Goal: Complete application form

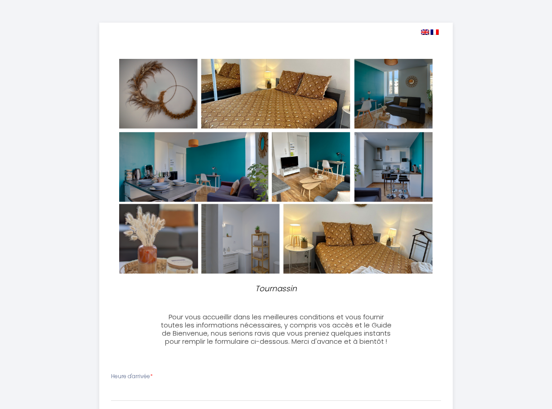
select select
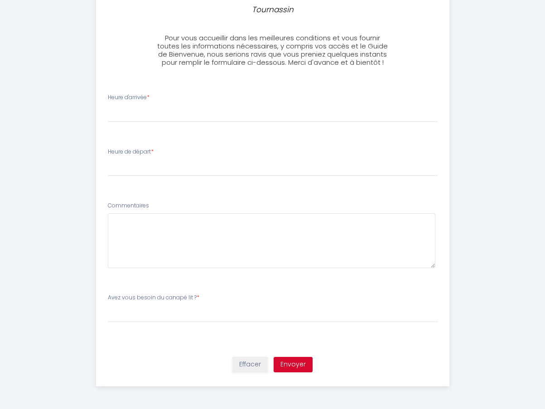
scroll to position [143, 0]
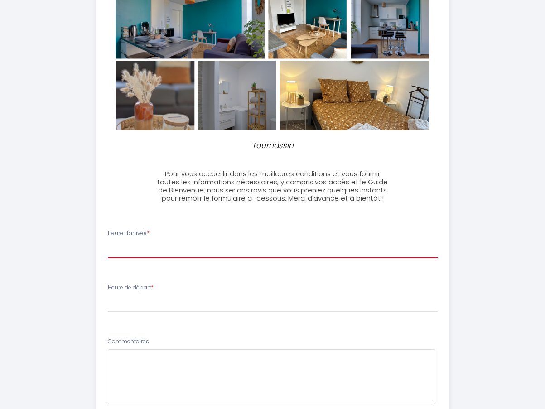
click at [144, 243] on select "17:00 17:30 18:00 18:30 19:00 19:30 20:00 20:30 21:00 21:30 22:00 22:30 23:00 2…" at bounding box center [273, 249] width 330 height 17
select select "17:30"
click at [108, 241] on select "17:00 17:30 18:00 18:30 19:00 19:30 20:00 20:30 21:00 21:30 22:00 22:30 23:00 2…" at bounding box center [273, 249] width 330 height 17
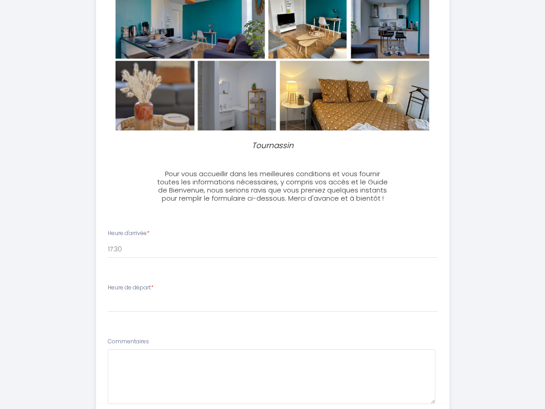
click at [135, 288] on label "Heure de départ *" at bounding box center [131, 288] width 46 height 9
click at [150, 289] on label "Heure de départ *" at bounding box center [131, 288] width 46 height 9
click at [111, 287] on label "Heure de départ *" at bounding box center [131, 288] width 46 height 9
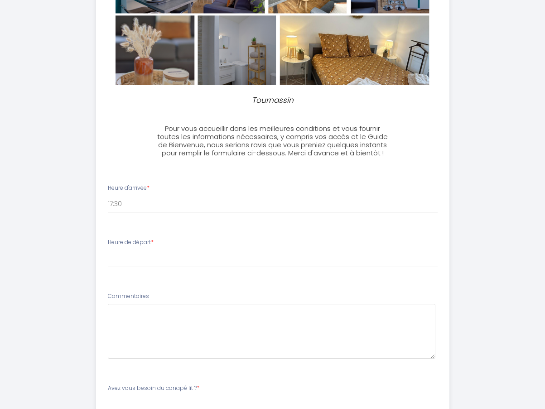
click at [154, 241] on span "*" at bounding box center [152, 242] width 3 height 8
click at [123, 242] on label "Heure de départ *" at bounding box center [131, 242] width 46 height 9
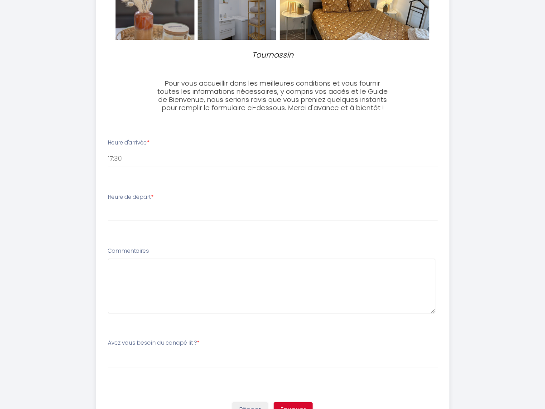
scroll to position [279, 0]
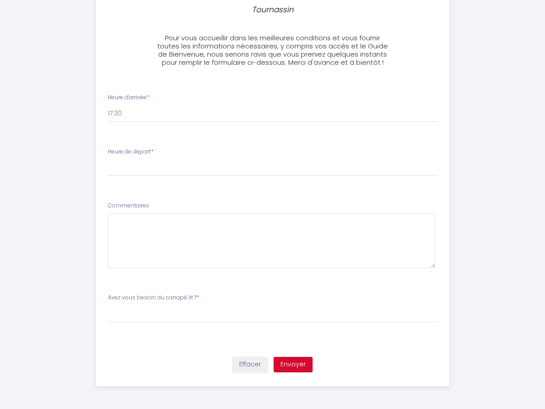
click at [169, 153] on div "Heure de départ * 00:00 00:30 01:00 01:30 02:00 02:30 03:00 03:30 04:00 04:30 0…" at bounding box center [273, 162] width 330 height 29
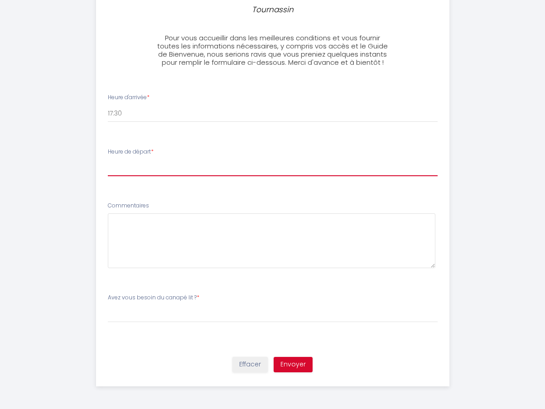
click at [114, 160] on select "00:00 00:30 01:00 01:30 02:00 02:30 03:00 03:30 04:00 04:30 05:00 05:30 06:00 0…" at bounding box center [273, 167] width 330 height 17
select select "09:00"
click at [108, 159] on select "00:00 00:30 01:00 01:30 02:00 02:30 03:00 03:30 04:00 04:30 05:00 05:30 06:00 0…" at bounding box center [273, 167] width 330 height 17
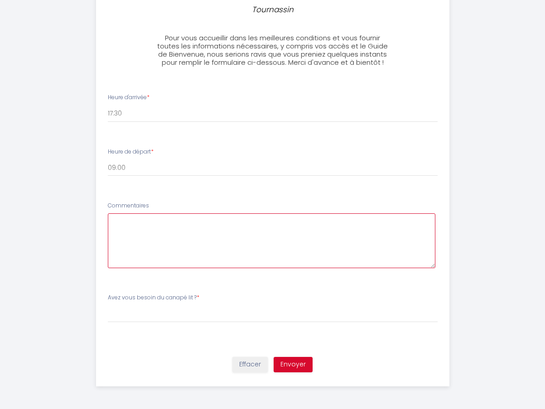
click at [116, 225] on textarea at bounding box center [272, 240] width 328 height 55
click at [166, 220] on textarea "LES DRAPS SONT6ILS FOURNIS ," at bounding box center [272, 240] width 328 height 55
click at [204, 221] on textarea "LES DRAPS SONT ILS FOURNIS ," at bounding box center [272, 240] width 328 height 55
type textarea "LES DRAPS SONT ILS FOURNIS ?"
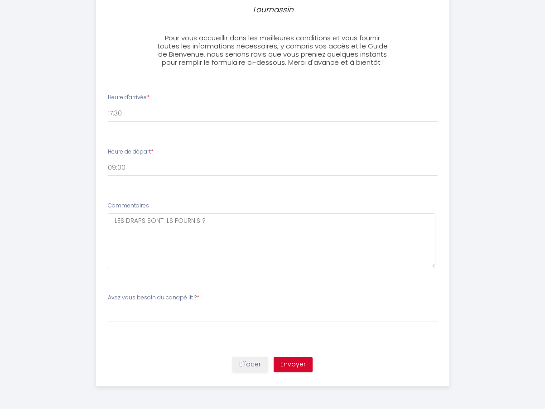
click at [111, 328] on div "Avez vous besoin du canapé lit ? * [PERSON_NAME] vous besoin du canapé lit ? Ou…" at bounding box center [272, 313] width 342 height 38
click at [203, 293] on li "Avez vous besoin du canapé lit ? * [PERSON_NAME] vous besoin du canapé lit ? Ou…" at bounding box center [272, 317] width 352 height 58
click at [112, 299] on label "Avez vous besoin du canapé lit ? *" at bounding box center [154, 298] width 92 height 9
click at [106, 300] on div "Avez vous besoin du canapé lit ? * [PERSON_NAME] vous besoin du canapé lit ? Ou…" at bounding box center [272, 313] width 342 height 38
click at [112, 300] on label "Avez vous besoin du canapé lit ? *" at bounding box center [154, 298] width 92 height 9
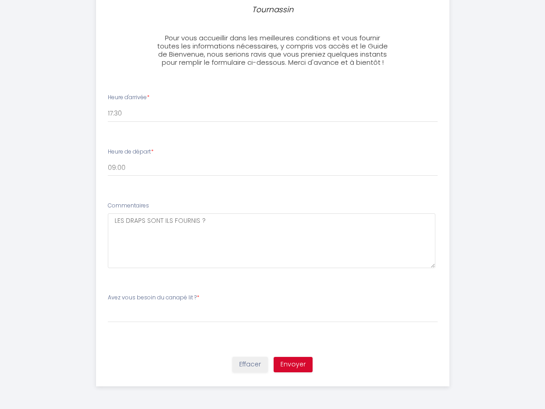
click at [110, 297] on label "Avez vous besoin du canapé lit ? *" at bounding box center [154, 298] width 92 height 9
click at [114, 309] on select "[PERSON_NAME] vous besoin du canapé lit ? Oui préparer le canapé lit Non pas be…" at bounding box center [273, 313] width 330 height 17
select select "Non pas besoin pour notre séjour"
click at [108, 305] on select "[PERSON_NAME] vous besoin du canapé lit ? Oui préparer le canapé lit Non pas be…" at bounding box center [273, 313] width 330 height 17
click at [289, 363] on button "Envoyer" at bounding box center [293, 364] width 39 height 15
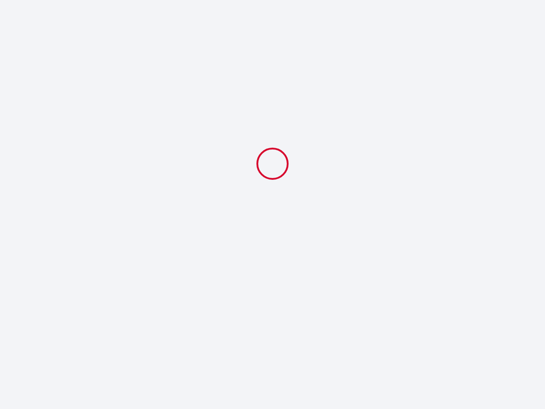
scroll to position [0, 0]
select select "17:30"
select select "09:00"
select select "Non pas besoin pour notre séjour"
